Goal: Transaction & Acquisition: Purchase product/service

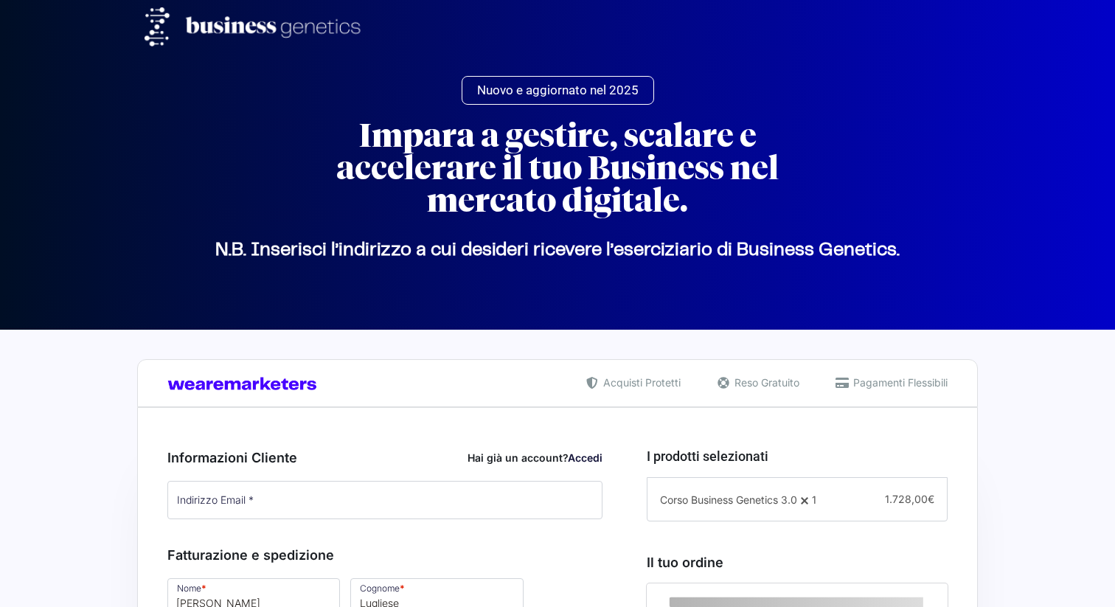
select select
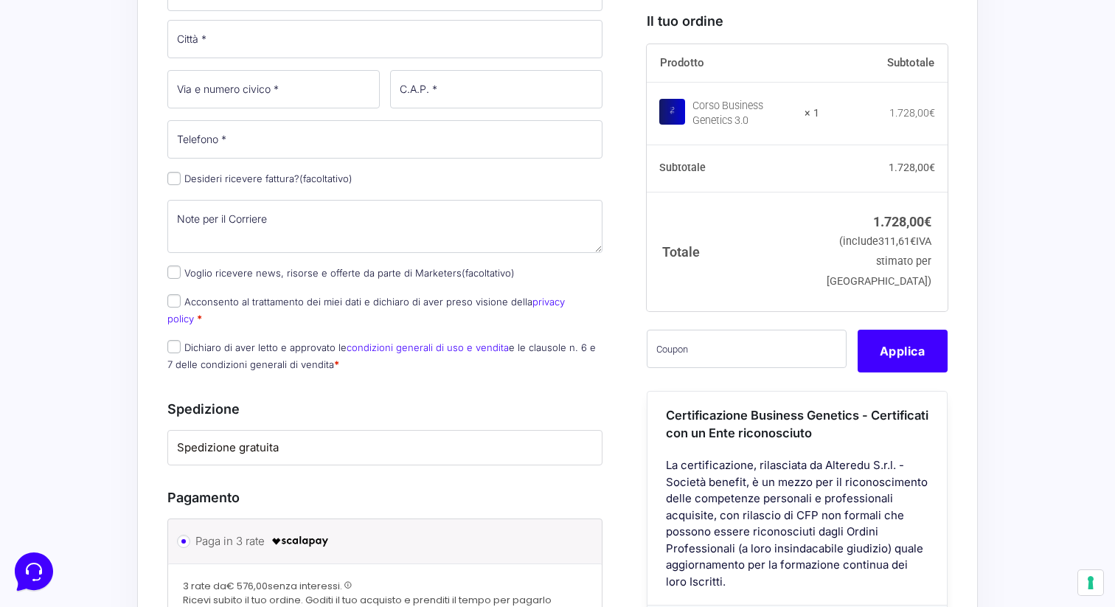
scroll to position [623, 0]
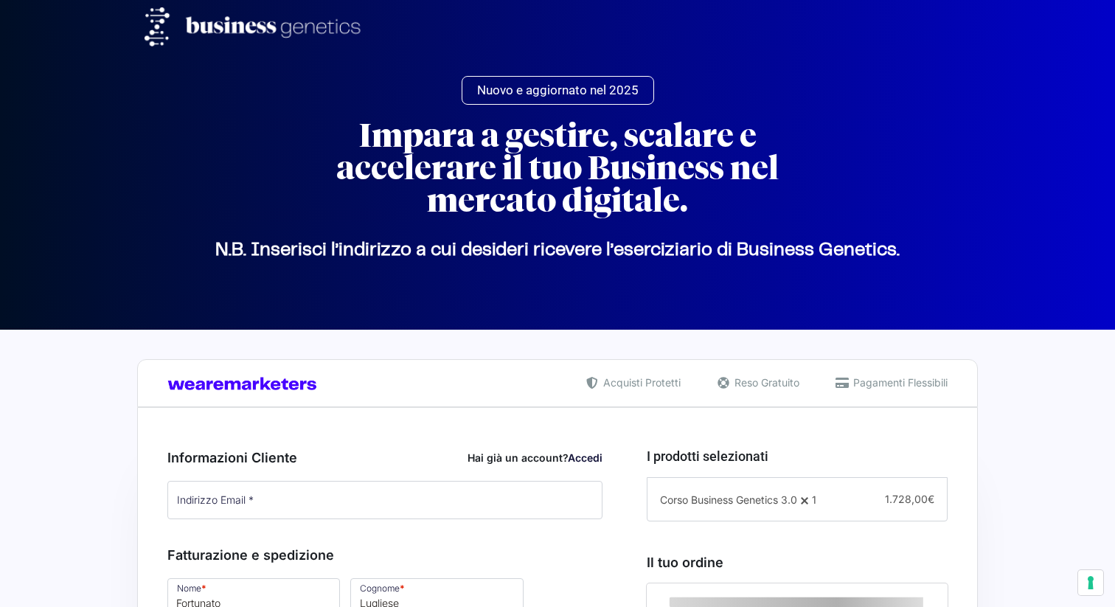
select select
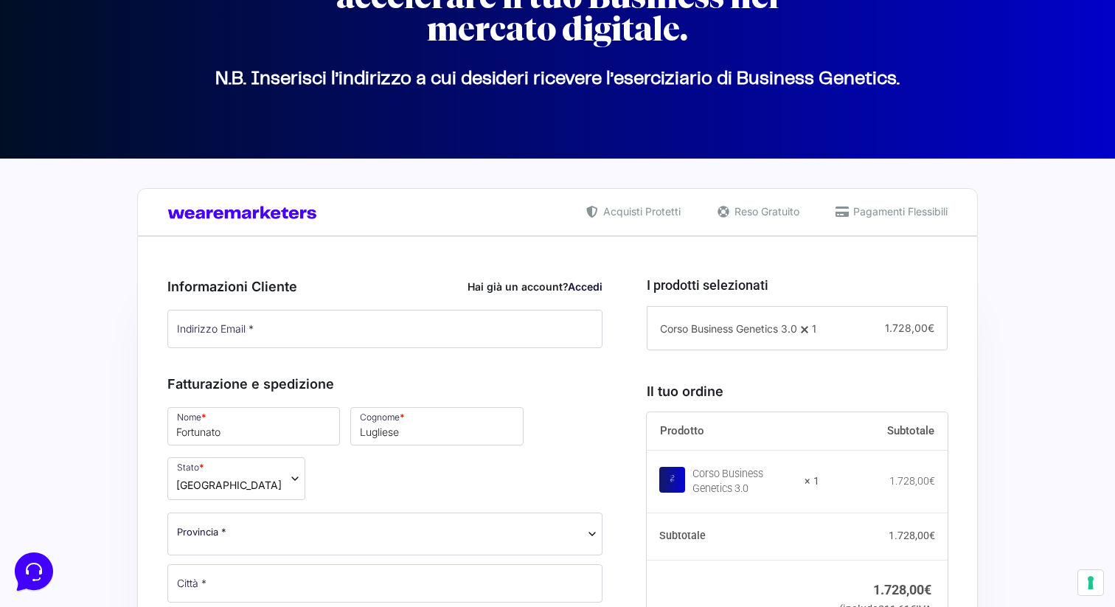
scroll to position [173, 0]
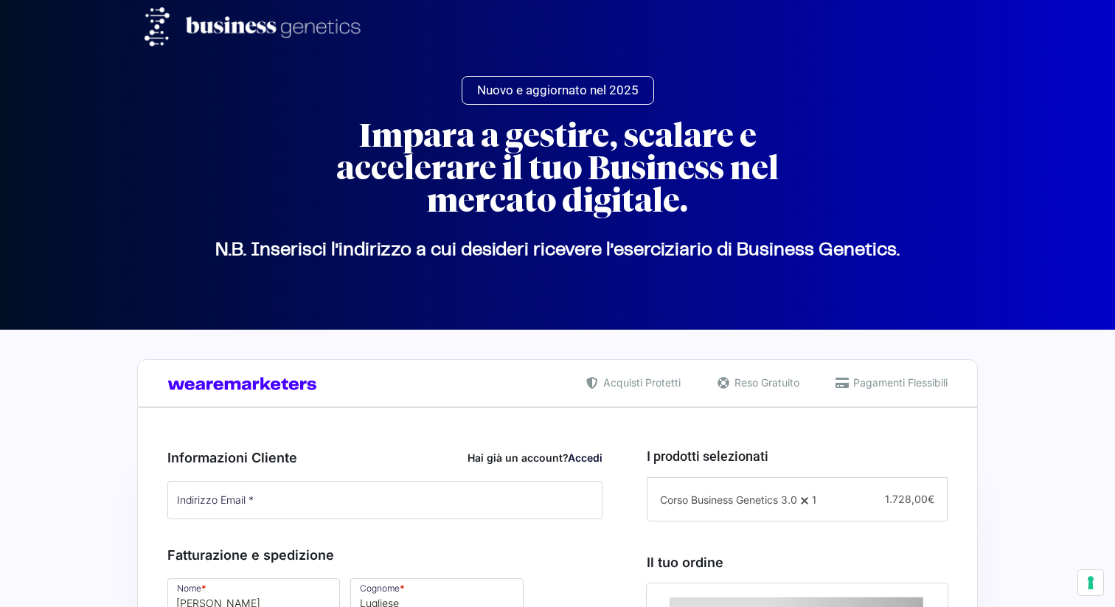
select select
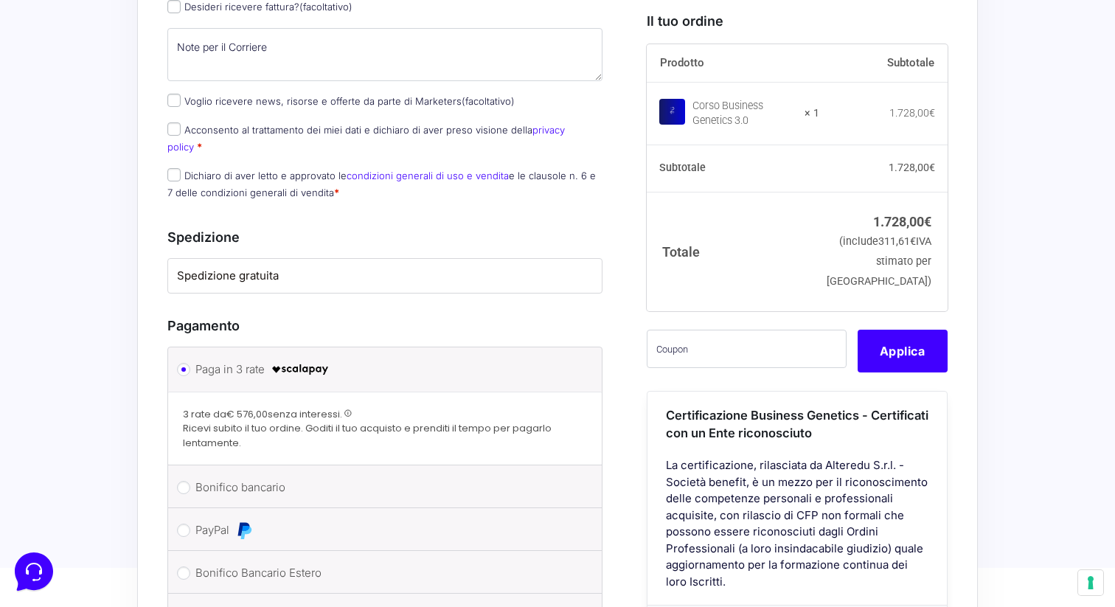
scroll to position [890, 0]
click at [189, 478] on input "Bonifico bancario" at bounding box center [183, 484] width 13 height 13
radio input "true"
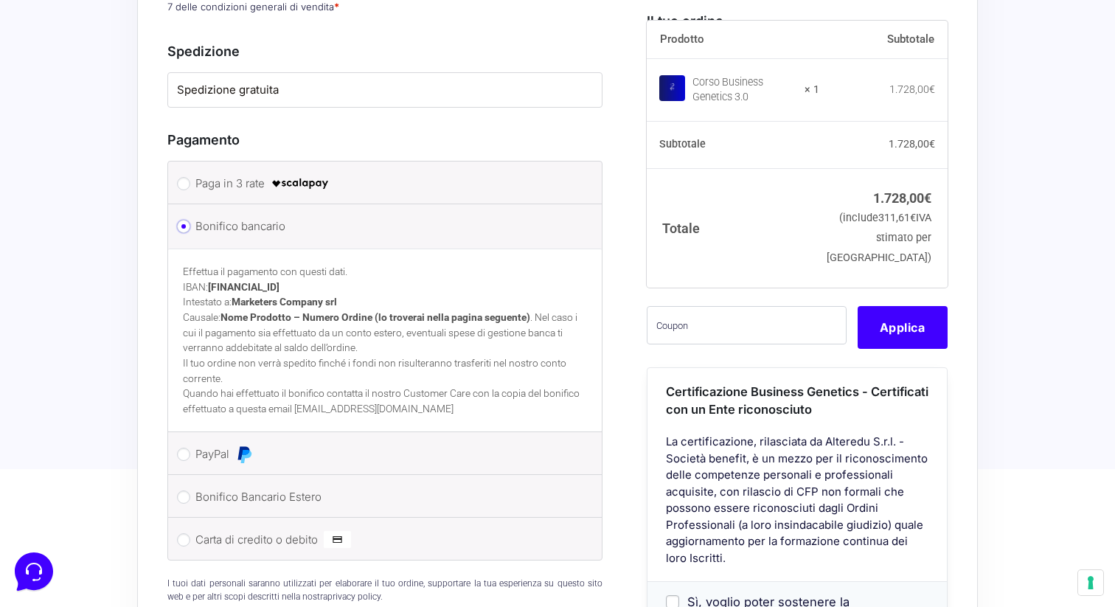
scroll to position [1106, 0]
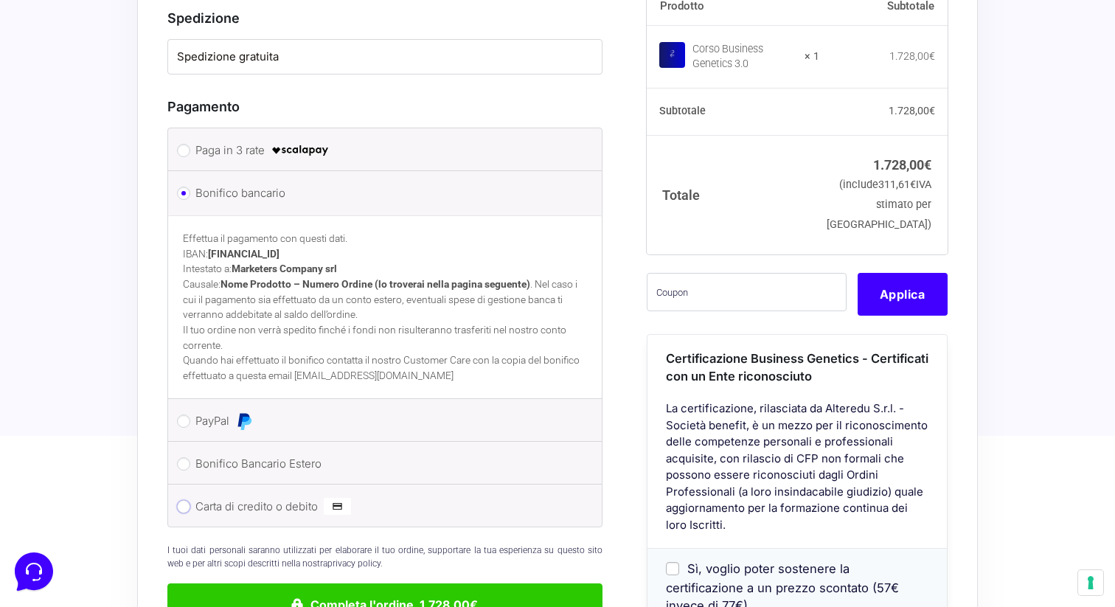
click at [181, 500] on input "Carta di credito o debito" at bounding box center [183, 506] width 13 height 13
radio input "true"
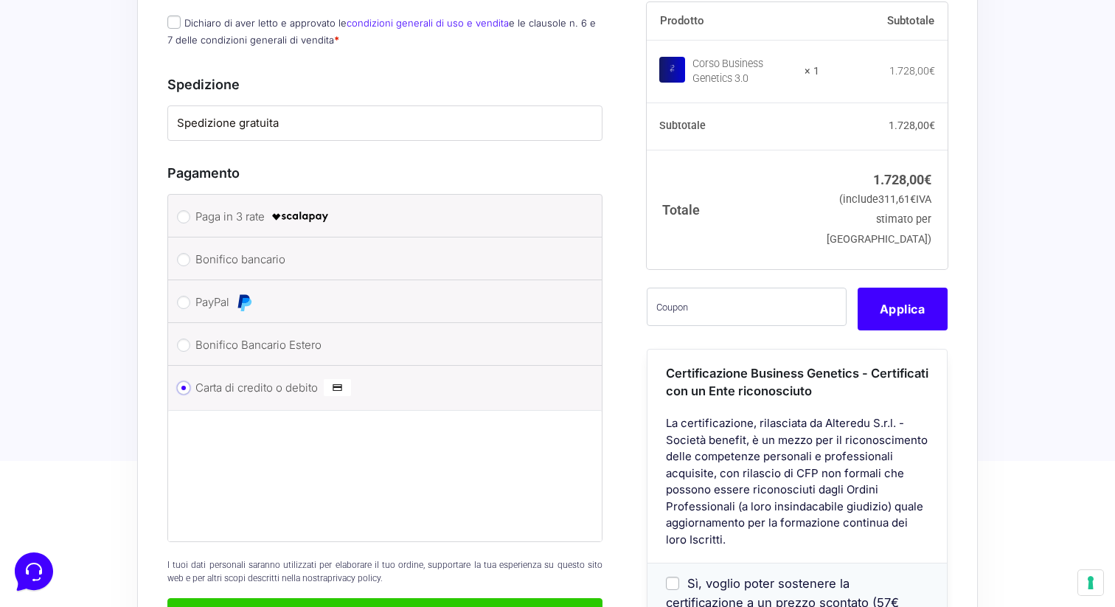
scroll to position [1031, 0]
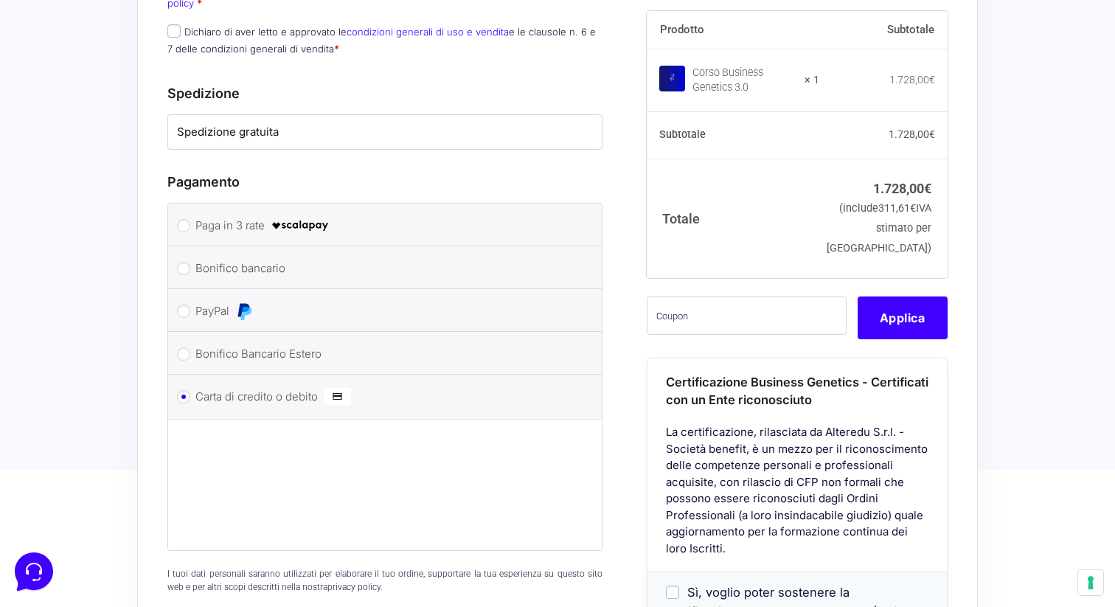
click at [193, 203] on li "Paga in 3 rate" at bounding box center [384, 224] width 433 height 43
click at [186, 219] on input "Paga in 3 rate" at bounding box center [183, 225] width 13 height 13
radio input "true"
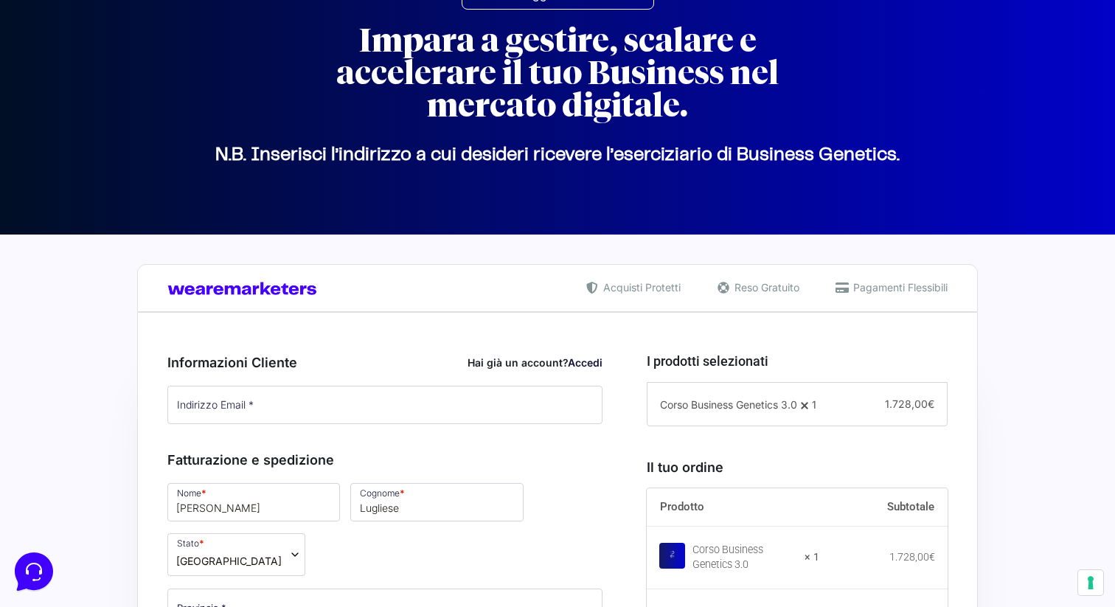
scroll to position [105, 0]
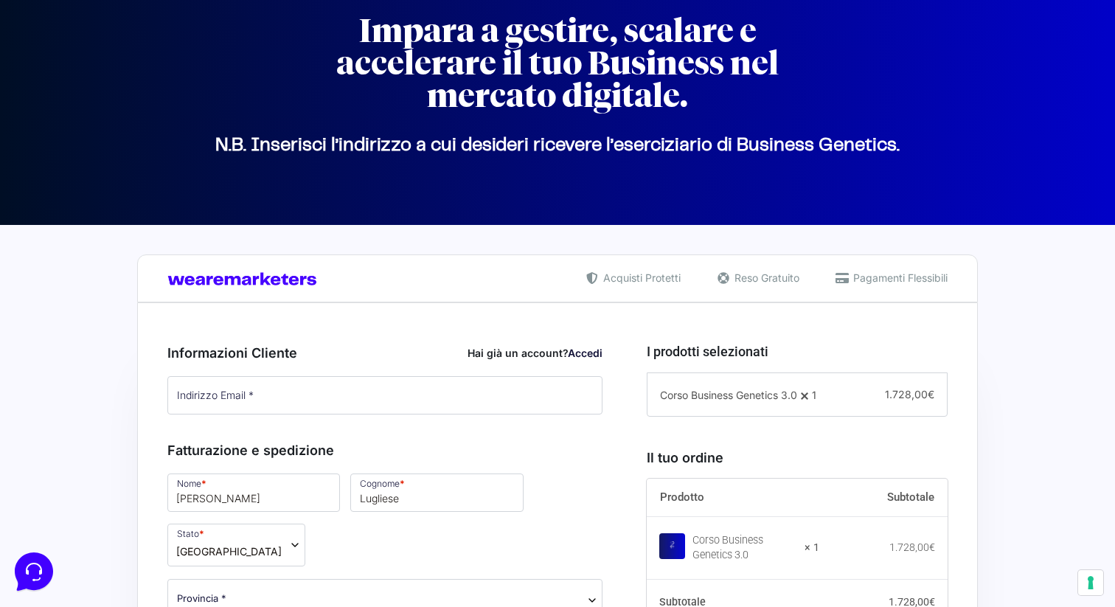
click at [809, 394] on span at bounding box center [804, 395] width 15 height 15
click at [805, 394] on span at bounding box center [804, 395] width 15 height 15
